Goal: Task Accomplishment & Management: Complete application form

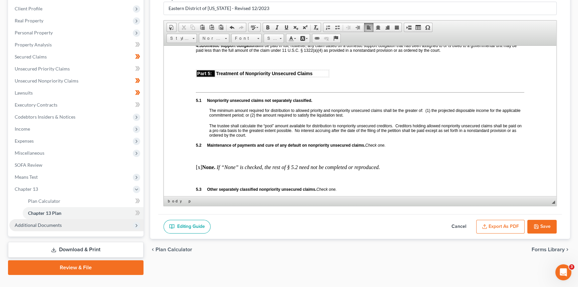
scroll to position [1245, 0]
click at [39, 226] on span "Additional Documents" at bounding box center [38, 225] width 47 height 6
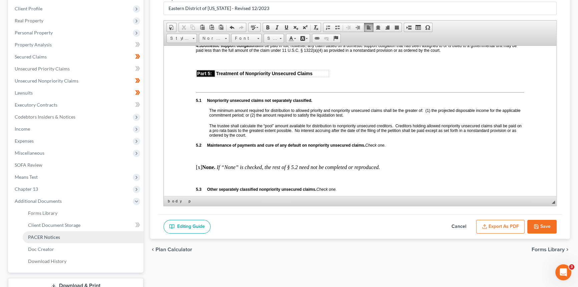
click at [45, 234] on span "PACER Notices" at bounding box center [44, 237] width 32 height 6
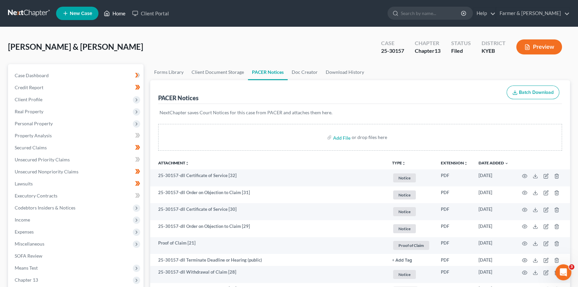
click at [110, 10] on link "Home" at bounding box center [115, 13] width 28 height 12
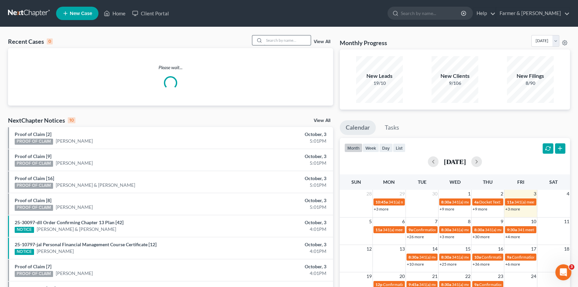
click at [279, 41] on input "search" at bounding box center [287, 40] width 47 height 10
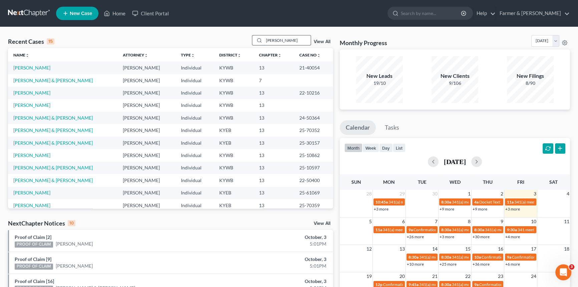
type input "[PERSON_NAME]"
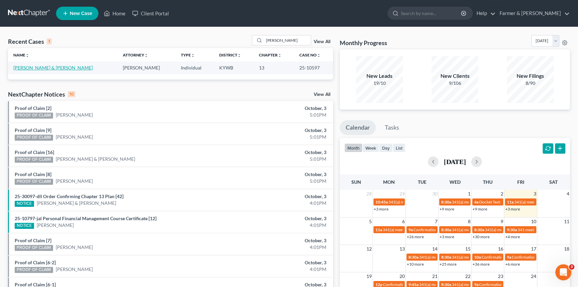
click at [41, 66] on link "[PERSON_NAME] & [PERSON_NAME]" at bounding box center [52, 68] width 79 height 6
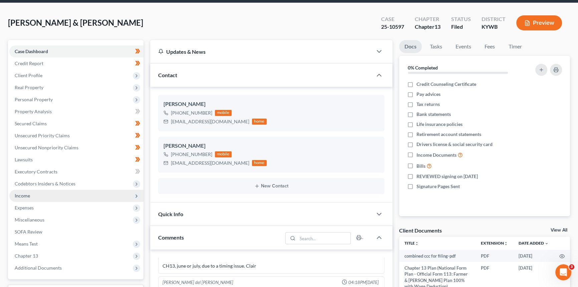
scroll to position [30, 0]
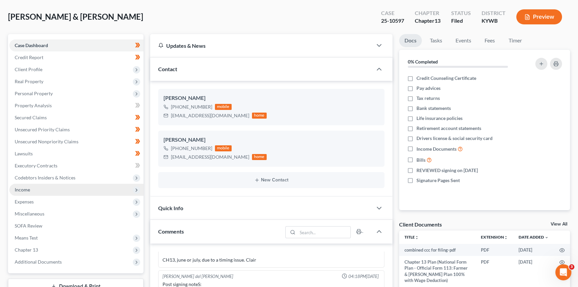
click at [37, 189] on span "Income" at bounding box center [76, 190] width 134 height 12
click at [26, 190] on span "Income" at bounding box center [22, 190] width 15 height 6
click at [21, 191] on span "Income" at bounding box center [22, 190] width 15 height 6
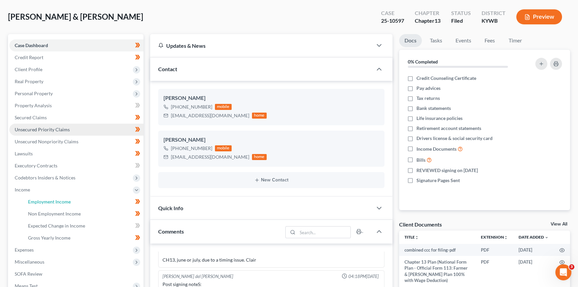
drag, startPoint x: 56, startPoint y: 201, endPoint x: 75, endPoint y: 127, distance: 76.5
click at [56, 201] on span "Employment Income" at bounding box center [49, 202] width 43 height 6
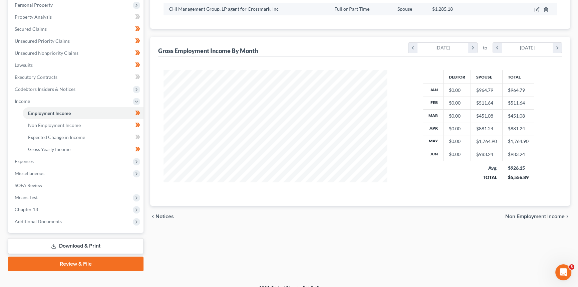
scroll to position [121, 0]
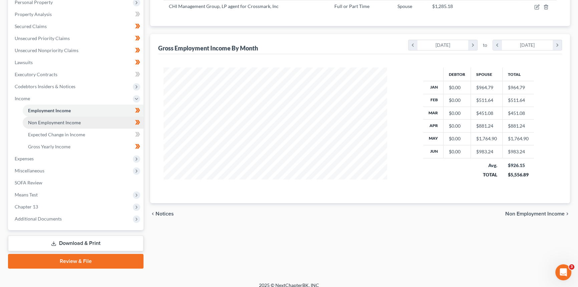
click at [55, 124] on span "Non Employment Income" at bounding box center [54, 123] width 53 height 6
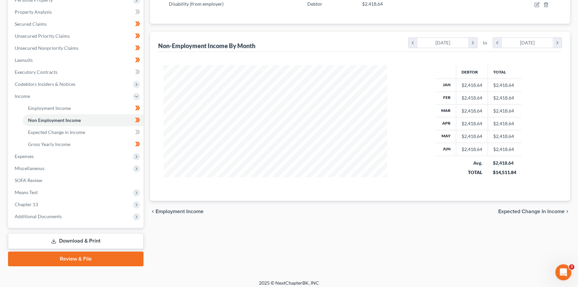
scroll to position [127, 0]
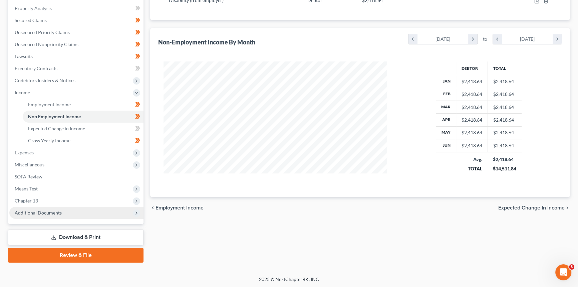
click at [45, 210] on span "Additional Documents" at bounding box center [38, 213] width 47 height 6
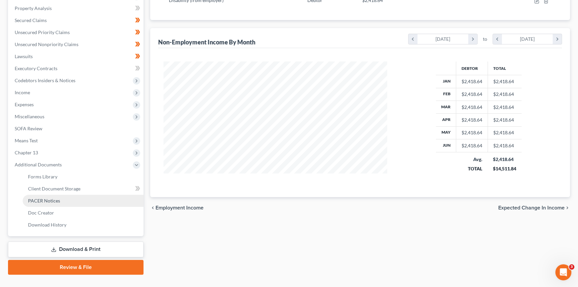
click at [48, 198] on span "PACER Notices" at bounding box center [44, 201] width 32 height 6
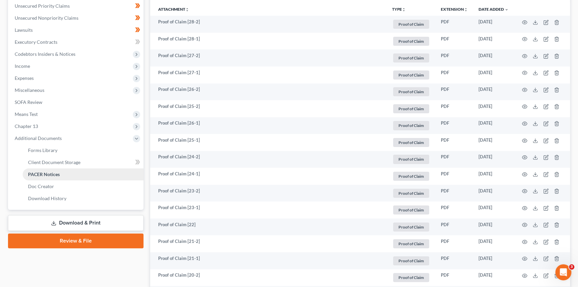
scroll to position [152, 0]
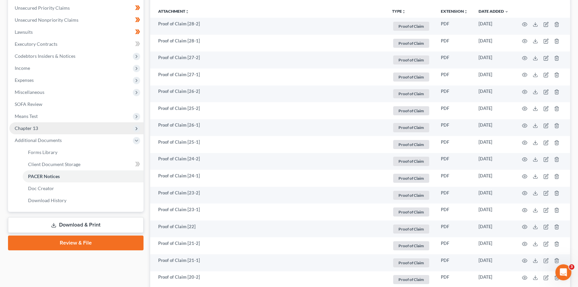
click at [53, 126] on span "Chapter 13" at bounding box center [76, 128] width 134 height 12
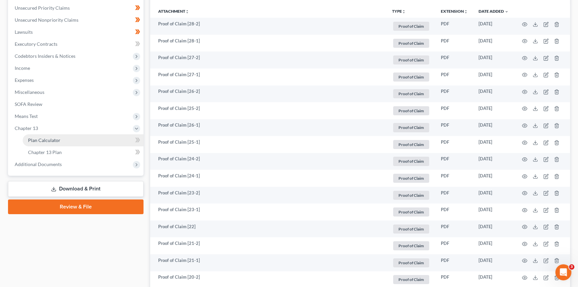
click at [50, 140] on span "Plan Calculator" at bounding box center [44, 140] width 32 height 6
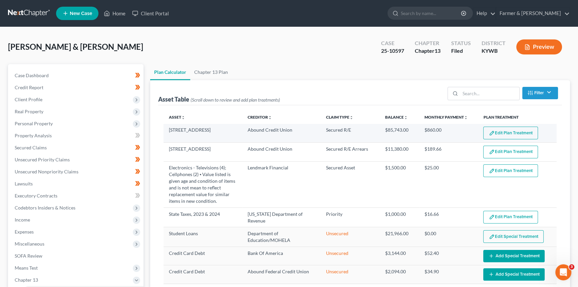
select select "59"
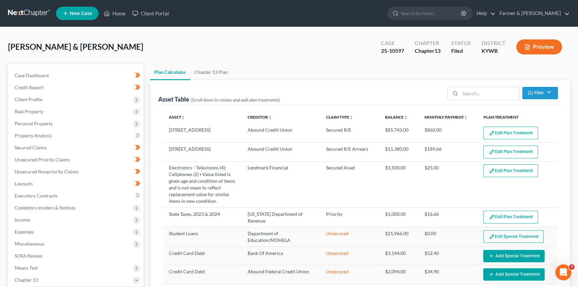
scroll to position [152, 0]
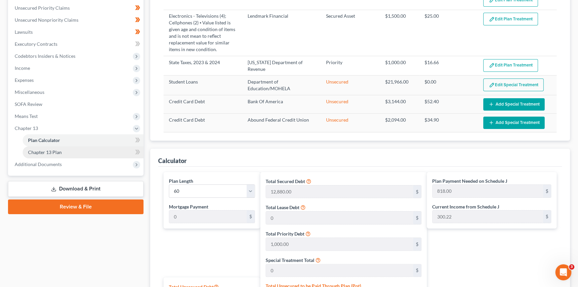
click at [46, 152] on span "Chapter 13 Plan" at bounding box center [45, 152] width 34 height 6
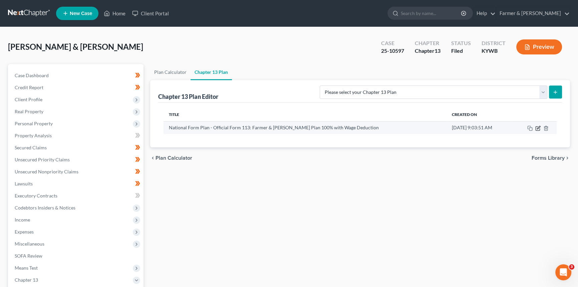
click at [537, 128] on icon "button" at bounding box center [538, 128] width 5 height 5
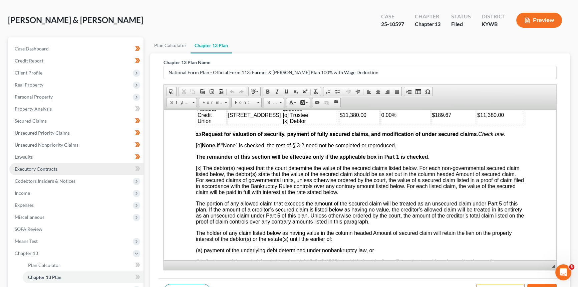
scroll to position [60, 0]
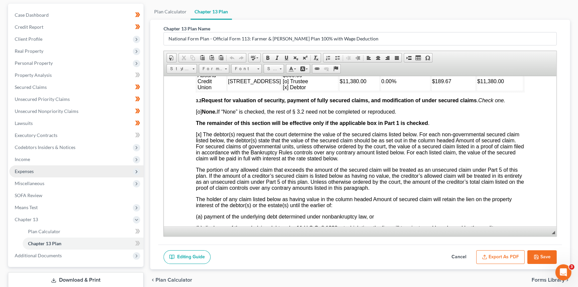
click at [38, 170] on span "Expenses" at bounding box center [76, 171] width 134 height 12
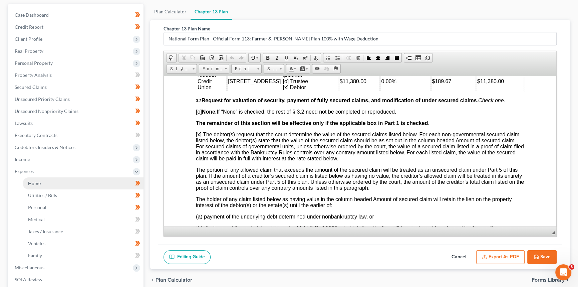
click at [43, 182] on link "Home" at bounding box center [83, 183] width 121 height 12
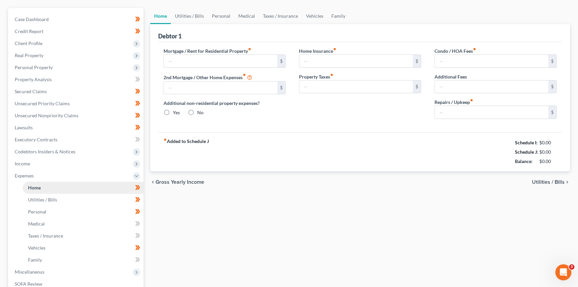
scroll to position [6, 0]
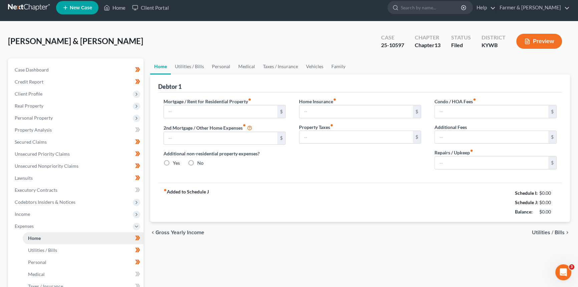
type input "880.00"
type input "0.00"
radio input "true"
type input "0.00"
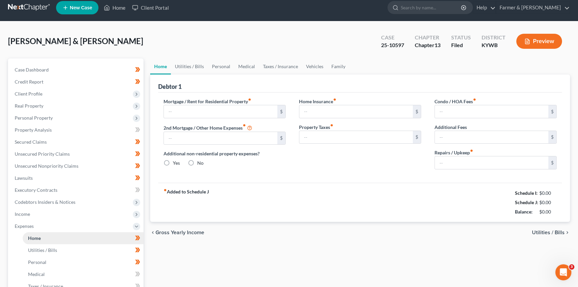
type input "0.00"
type input "50.00"
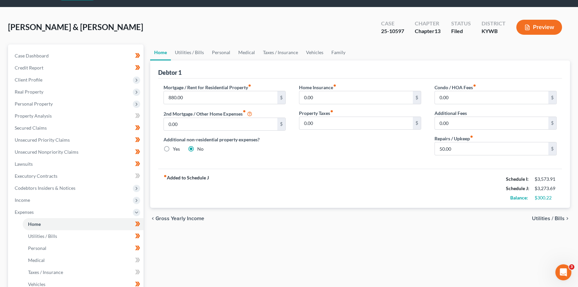
scroll to position [30, 0]
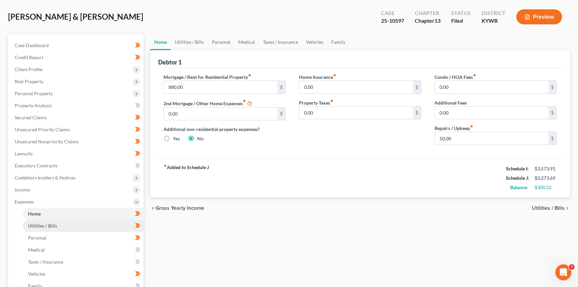
click at [52, 226] on span "Utilities / Bills" at bounding box center [42, 226] width 29 height 6
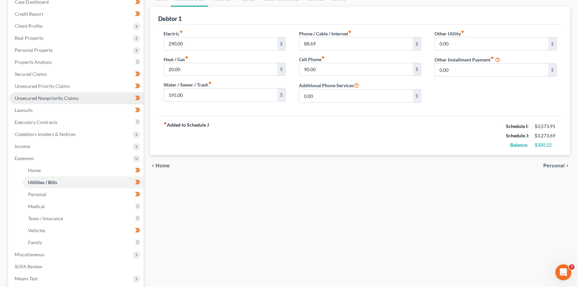
scroll to position [91, 0]
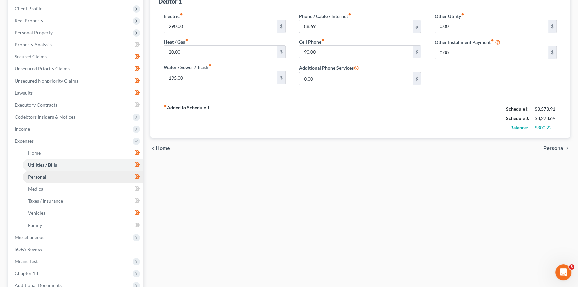
click at [43, 176] on span "Personal" at bounding box center [37, 177] width 18 height 6
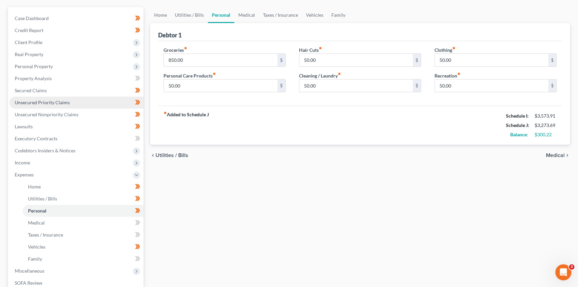
scroll to position [60, 0]
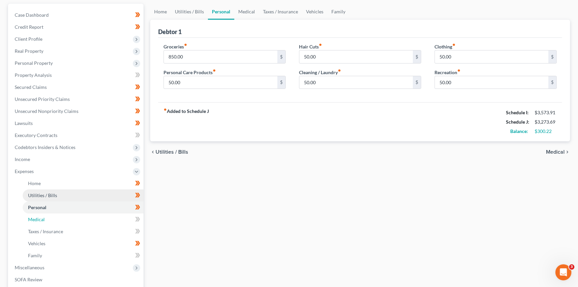
drag, startPoint x: 41, startPoint y: 219, endPoint x: 46, endPoint y: 199, distance: 20.0
click at [41, 218] on span "Medical" at bounding box center [36, 219] width 17 height 6
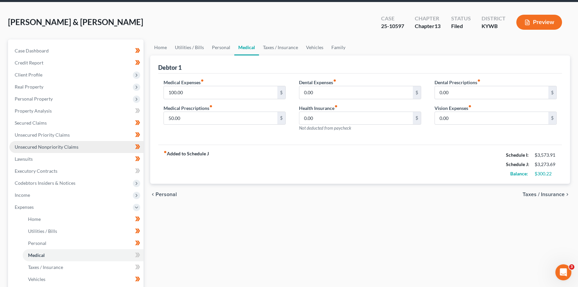
scroll to position [60, 0]
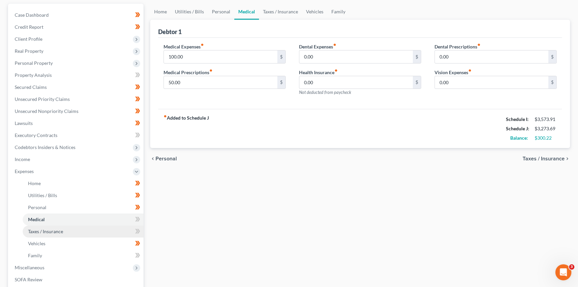
click at [35, 230] on span "Taxes / Insurance" at bounding box center [45, 231] width 35 height 6
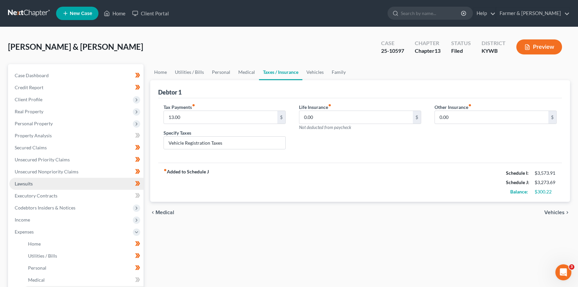
scroll to position [60, 0]
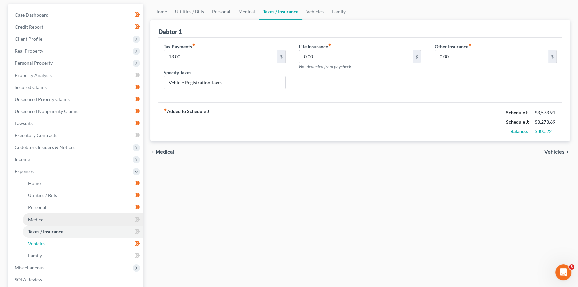
drag, startPoint x: 42, startPoint y: 243, endPoint x: 50, endPoint y: 219, distance: 24.7
click at [42, 242] on span "Vehicles" at bounding box center [36, 243] width 17 height 6
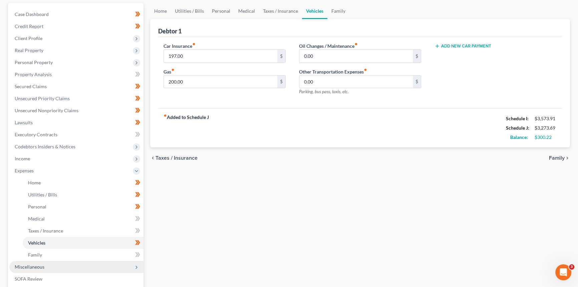
scroll to position [121, 0]
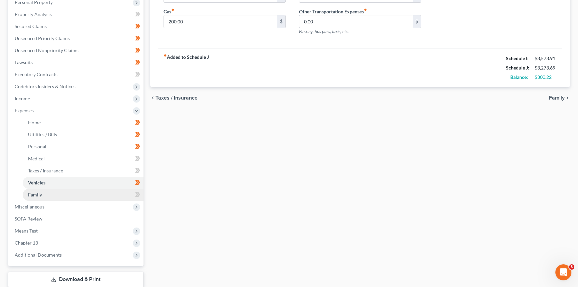
click at [57, 194] on link "Family" at bounding box center [83, 195] width 121 height 12
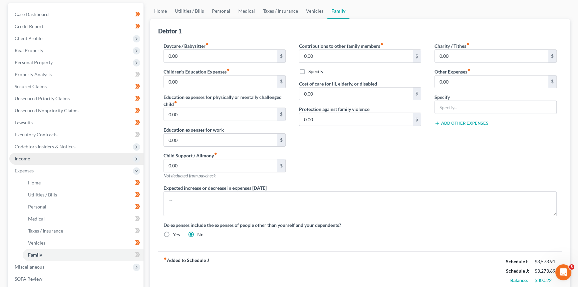
scroll to position [91, 0]
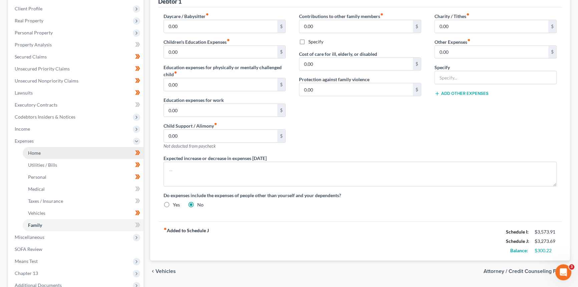
click at [47, 149] on link "Home" at bounding box center [83, 153] width 121 height 12
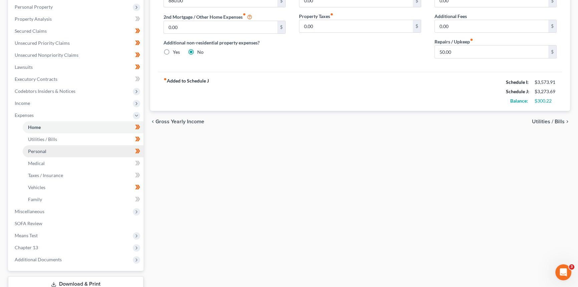
scroll to position [121, 0]
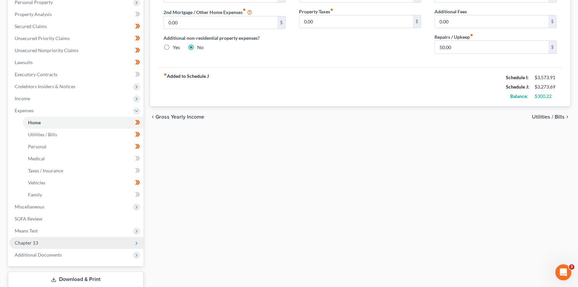
click at [32, 243] on span "Chapter 13" at bounding box center [26, 243] width 23 height 6
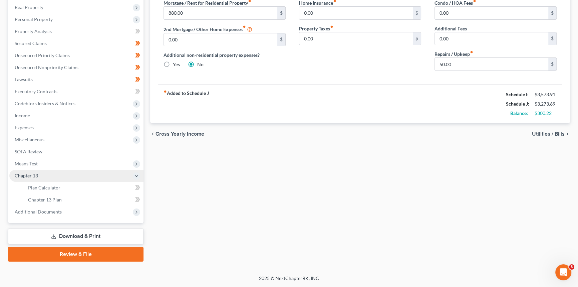
scroll to position [104, 0]
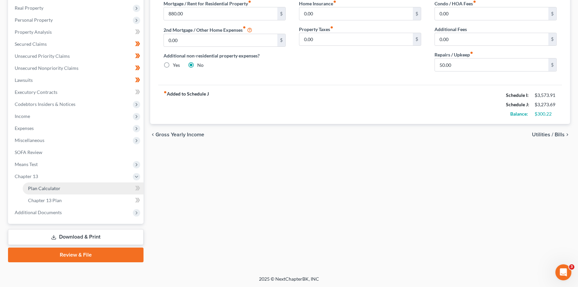
click at [56, 183] on link "Plan Calculator" at bounding box center [83, 188] width 121 height 12
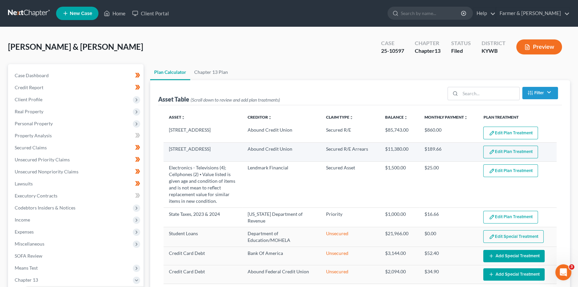
select select "59"
